Goal: Task Accomplishment & Management: Complete application form

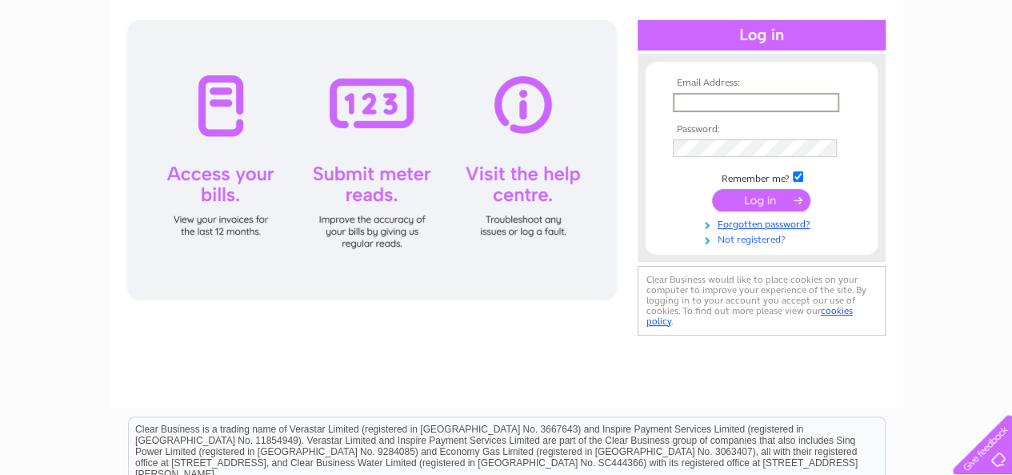
click at [746, 240] on link "Not registered?" at bounding box center [764, 238] width 182 height 15
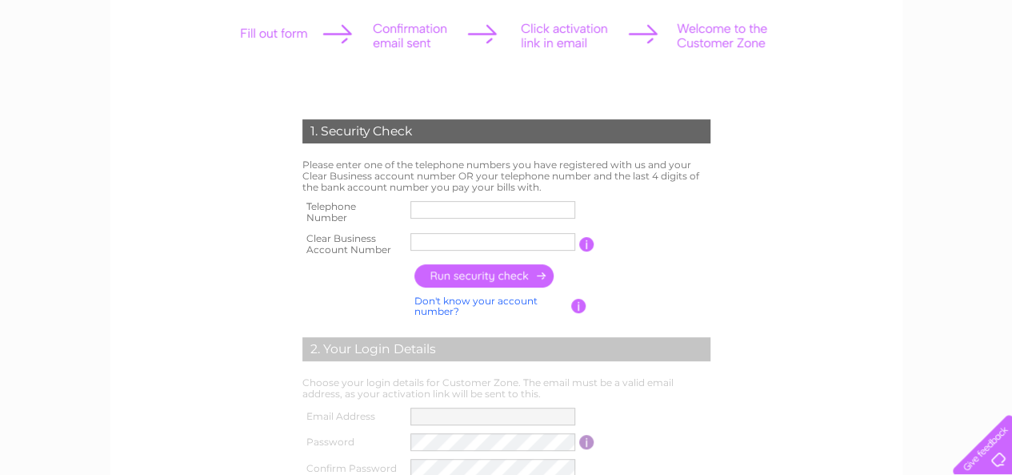
scroll to position [224, 0]
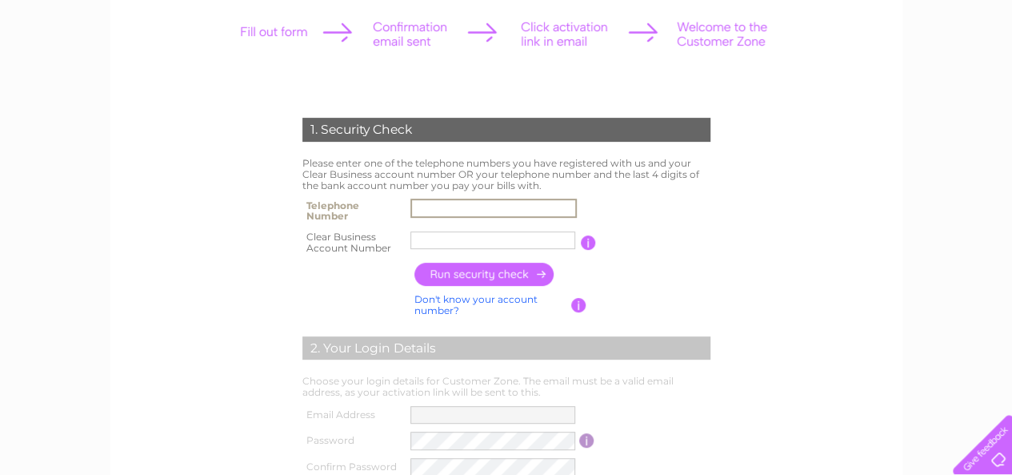
click at [439, 210] on input "text" at bounding box center [494, 207] width 166 height 19
type input "07408236981"
click at [472, 238] on input "text" at bounding box center [493, 240] width 165 height 18
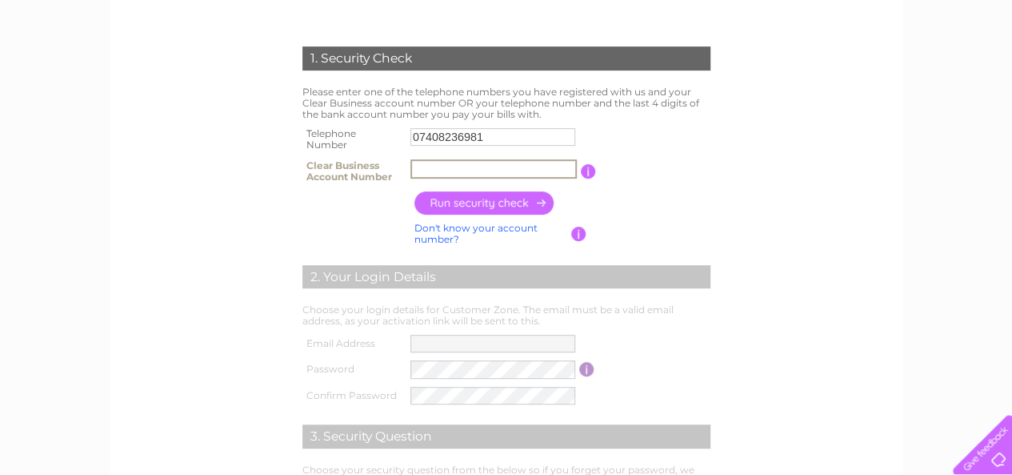
scroll to position [352, 0]
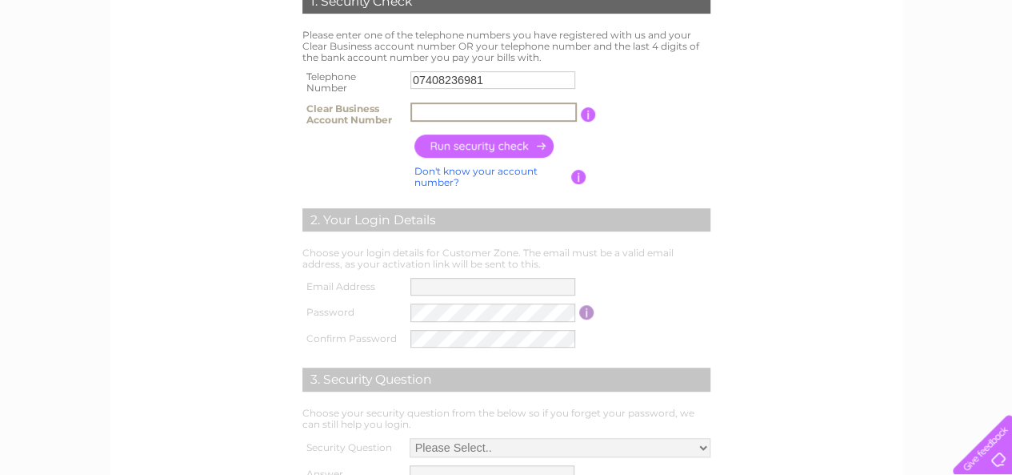
click at [448, 173] on link "Don't know your account number?" at bounding box center [476, 176] width 123 height 23
click at [448, 173] on link "Don't know your bank account number?" at bounding box center [490, 176] width 150 height 23
click at [443, 174] on link "Don't know your account number?" at bounding box center [476, 176] width 123 height 23
click at [479, 140] on input "button" at bounding box center [485, 145] width 141 height 23
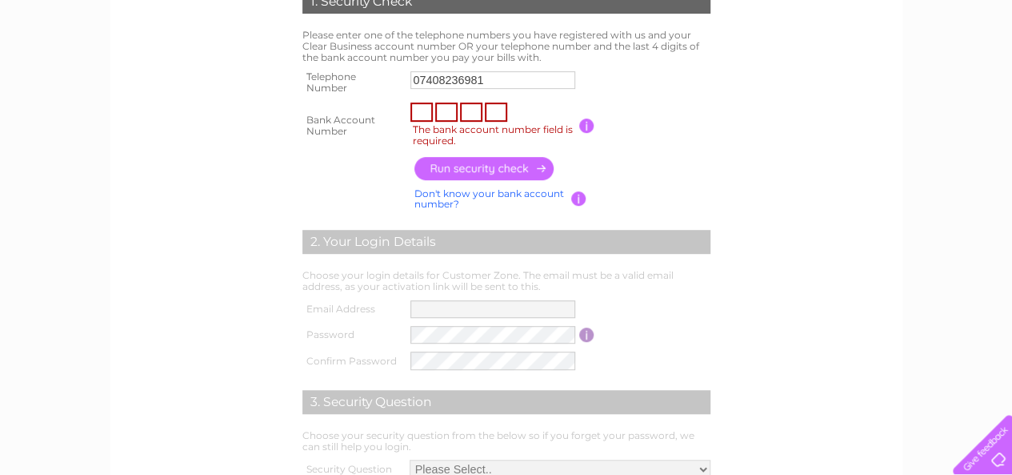
click at [447, 188] on link "Don't know your bank account number?" at bounding box center [490, 198] width 150 height 23
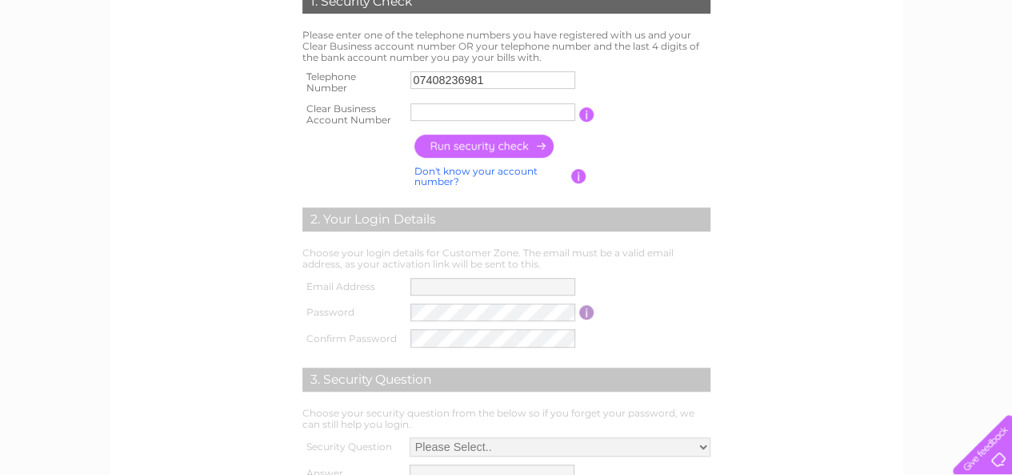
click at [465, 149] on input "button" at bounding box center [485, 145] width 141 height 23
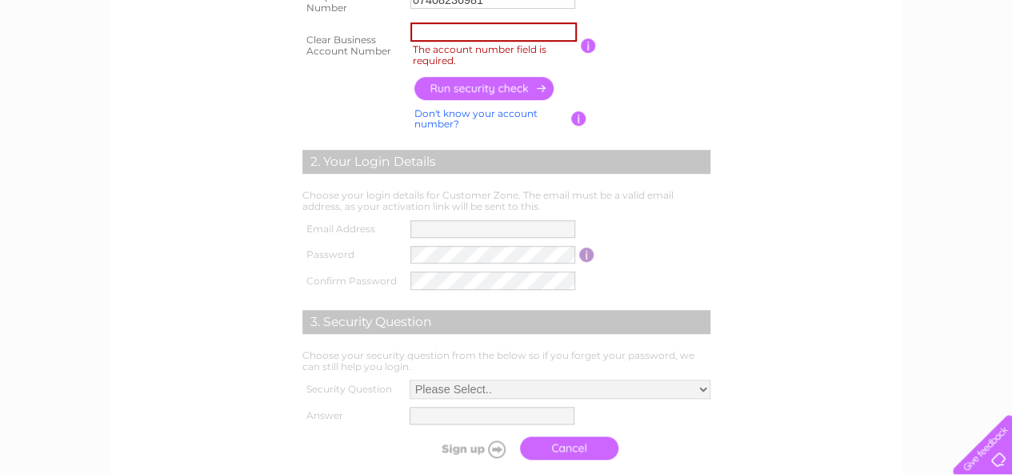
scroll to position [760, 0]
